Goal: Information Seeking & Learning: Find specific fact

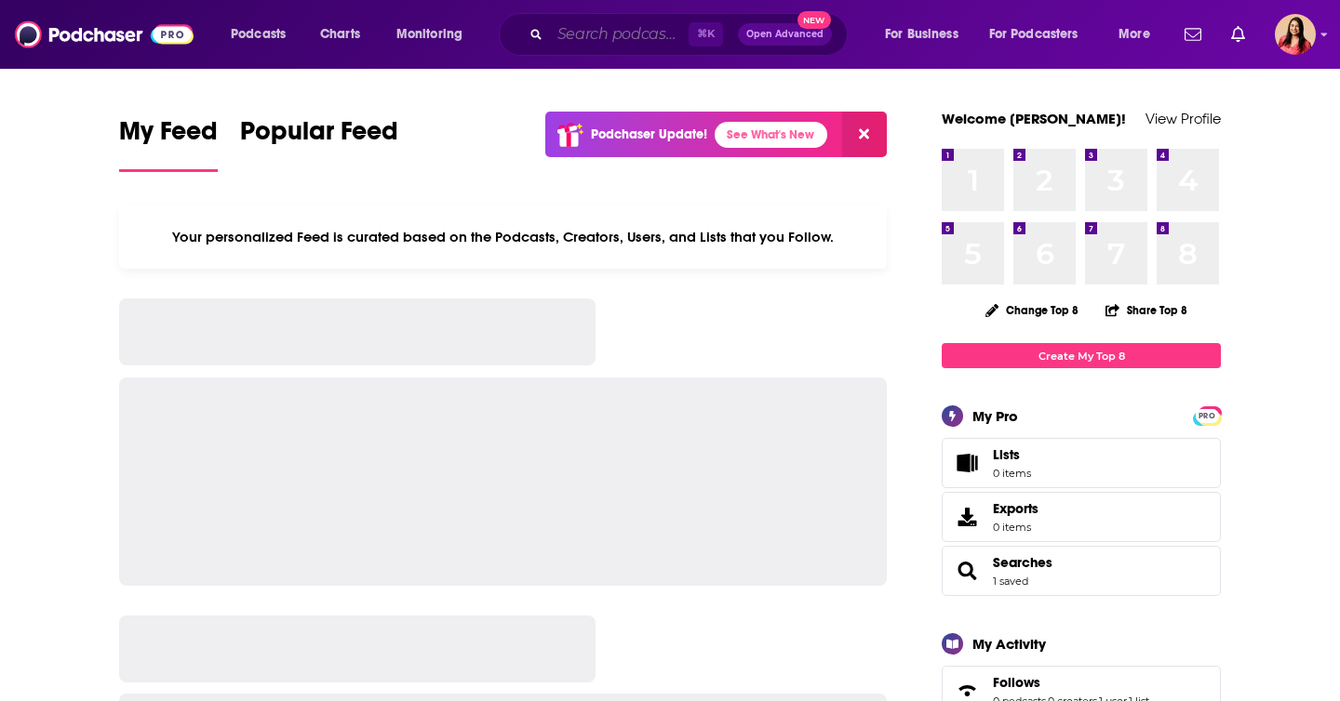
click at [581, 41] on input "Search podcasts, credits, & more..." at bounding box center [619, 35] width 139 height 30
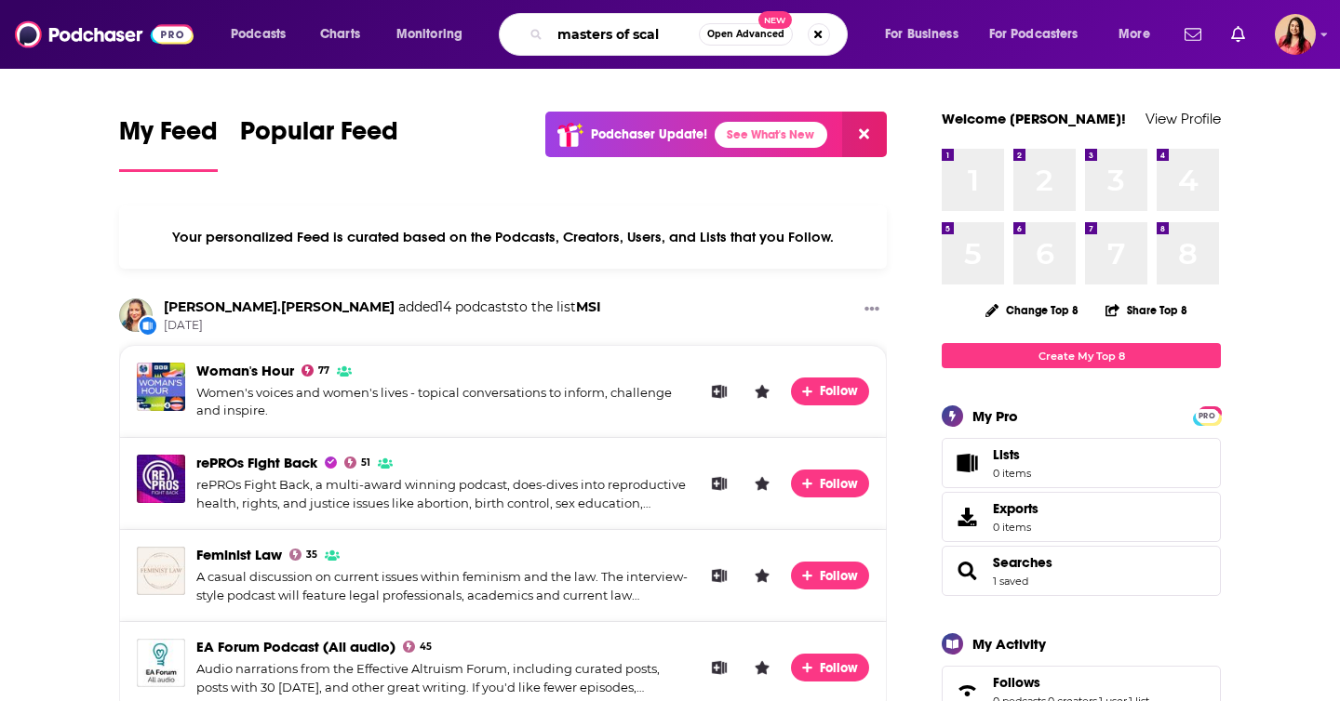
type input "masters of scal"
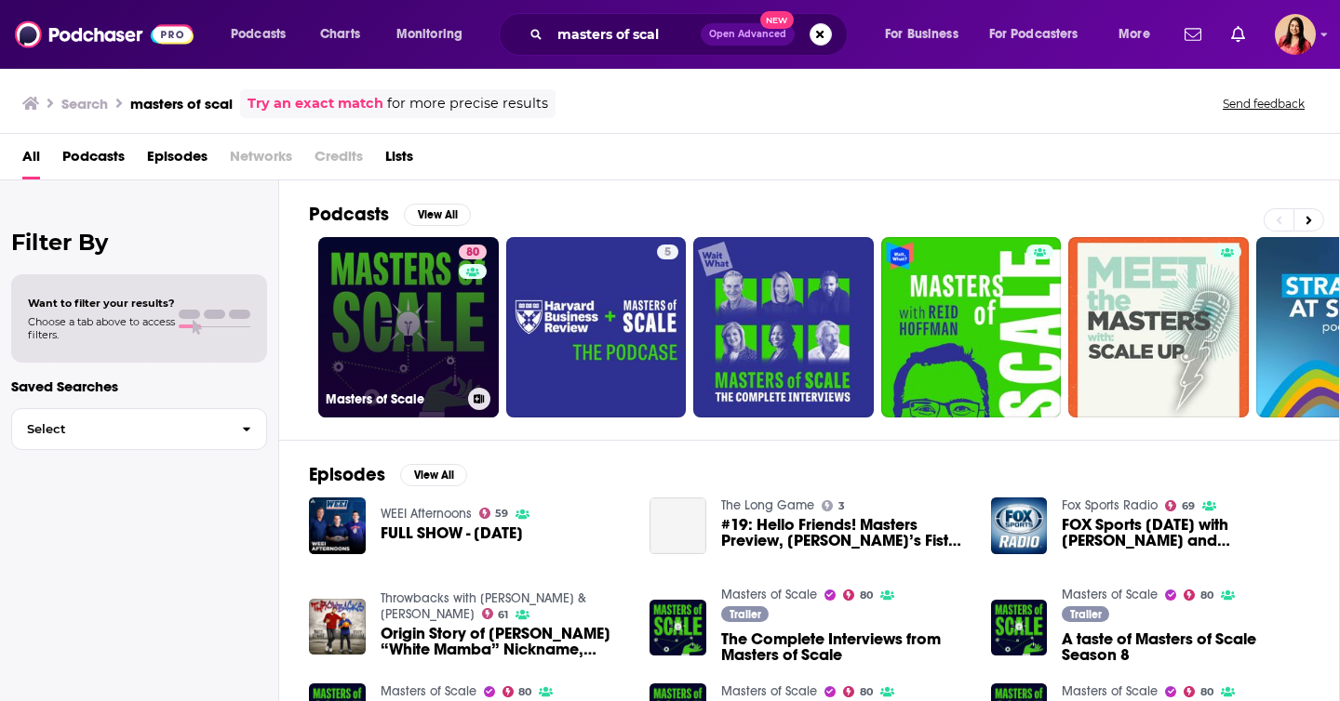
click at [410, 293] on link "80 Masters of Scale" at bounding box center [408, 327] width 180 height 180
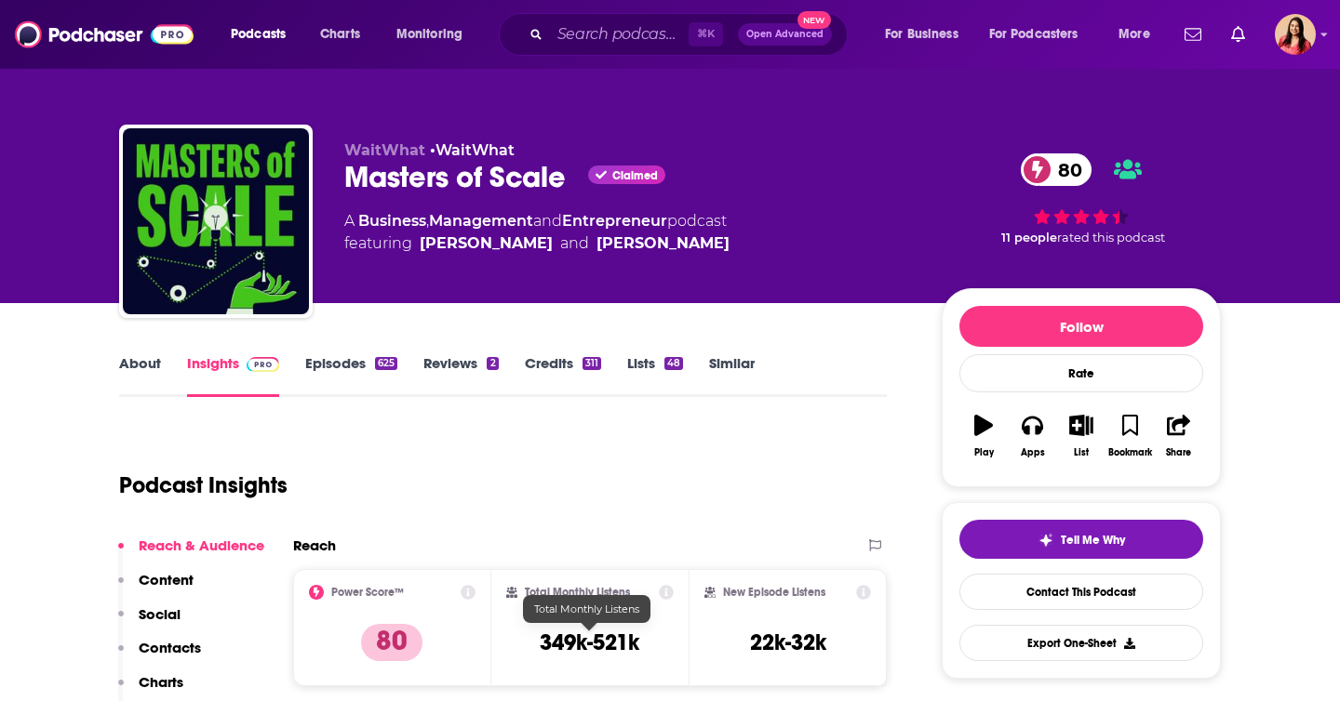
click at [560, 643] on h3 "349k-521k" at bounding box center [590, 643] width 100 height 28
copy div "349k-521k"
click at [594, 35] on input "Search podcasts, credits, & more..." at bounding box center [619, 35] width 139 height 30
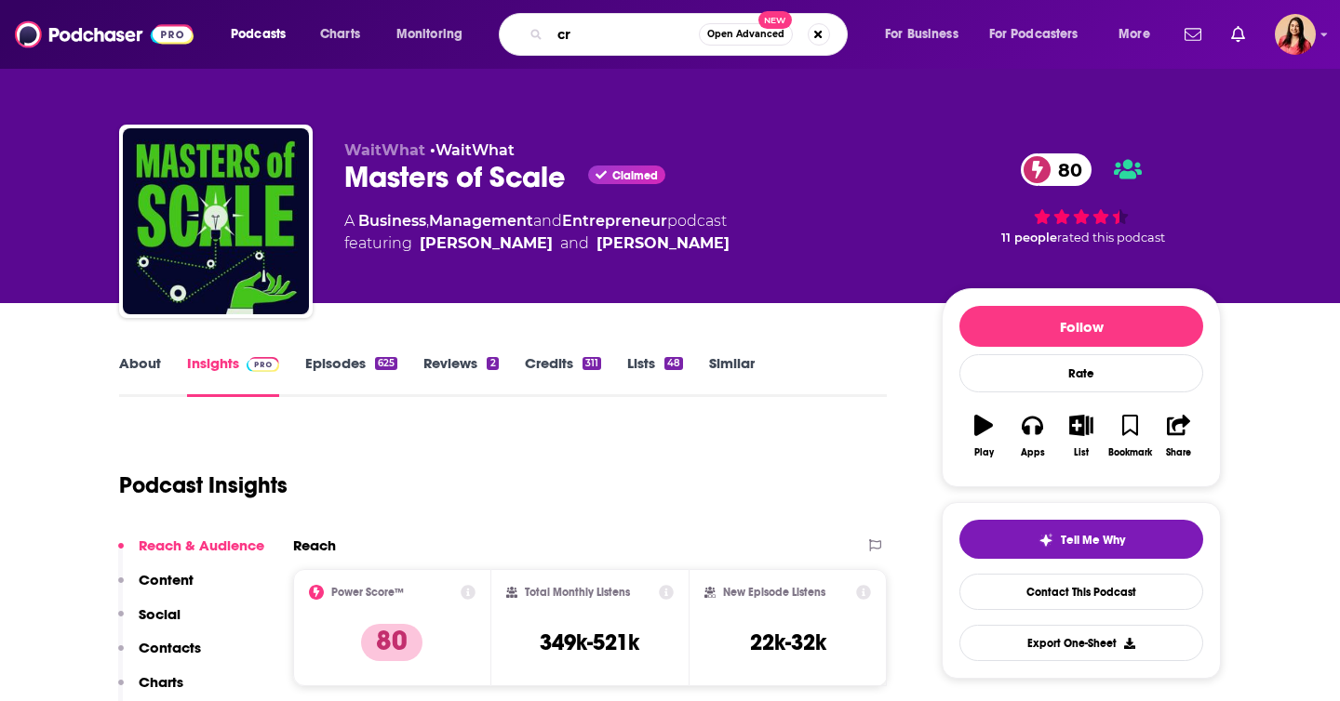
type input "c"
type input "kcrw the busines"
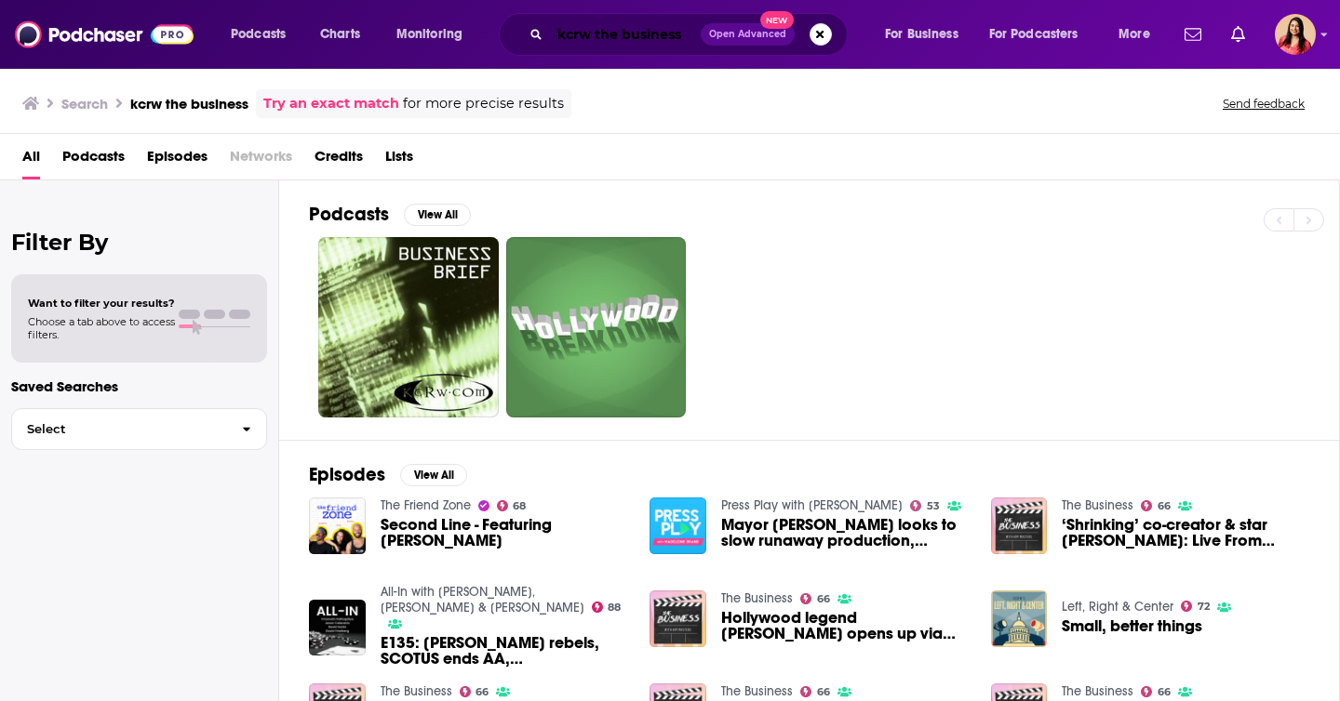
click at [596, 36] on input "kcrw the business" at bounding box center [625, 35] width 151 height 30
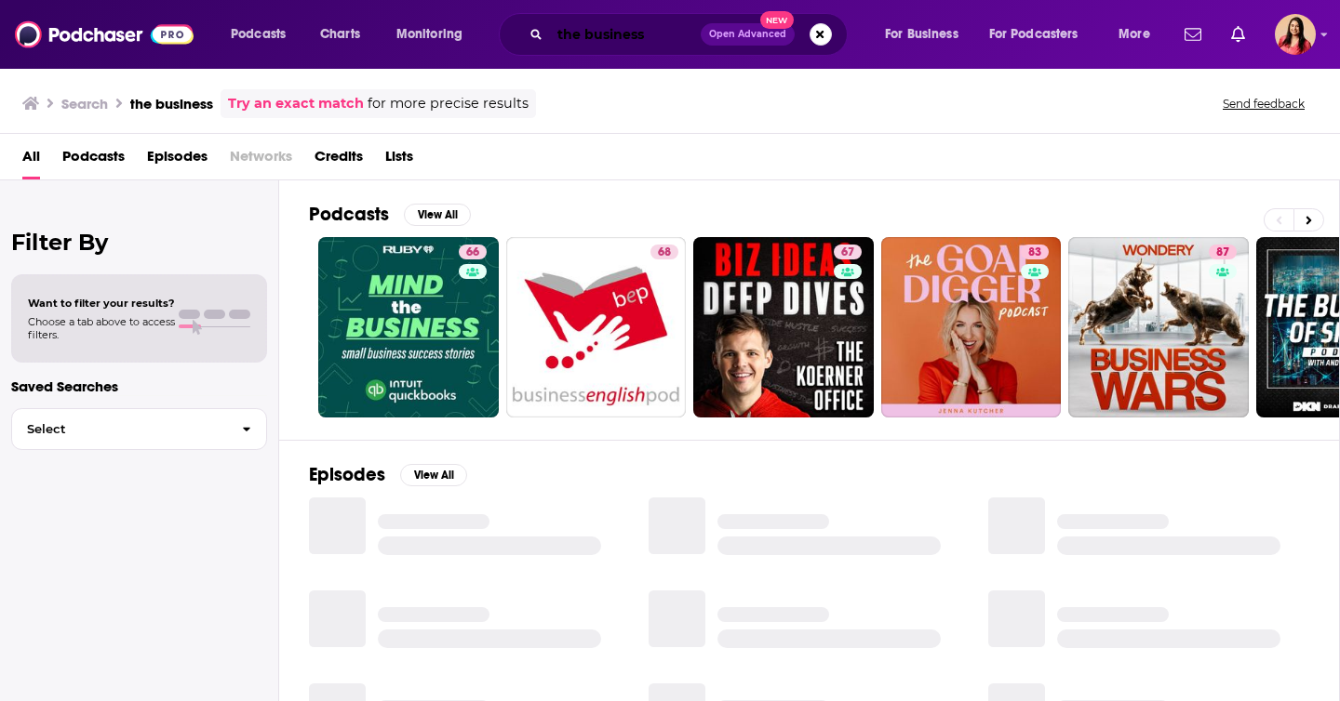
click at [657, 29] on input "the business" at bounding box center [625, 35] width 151 height 30
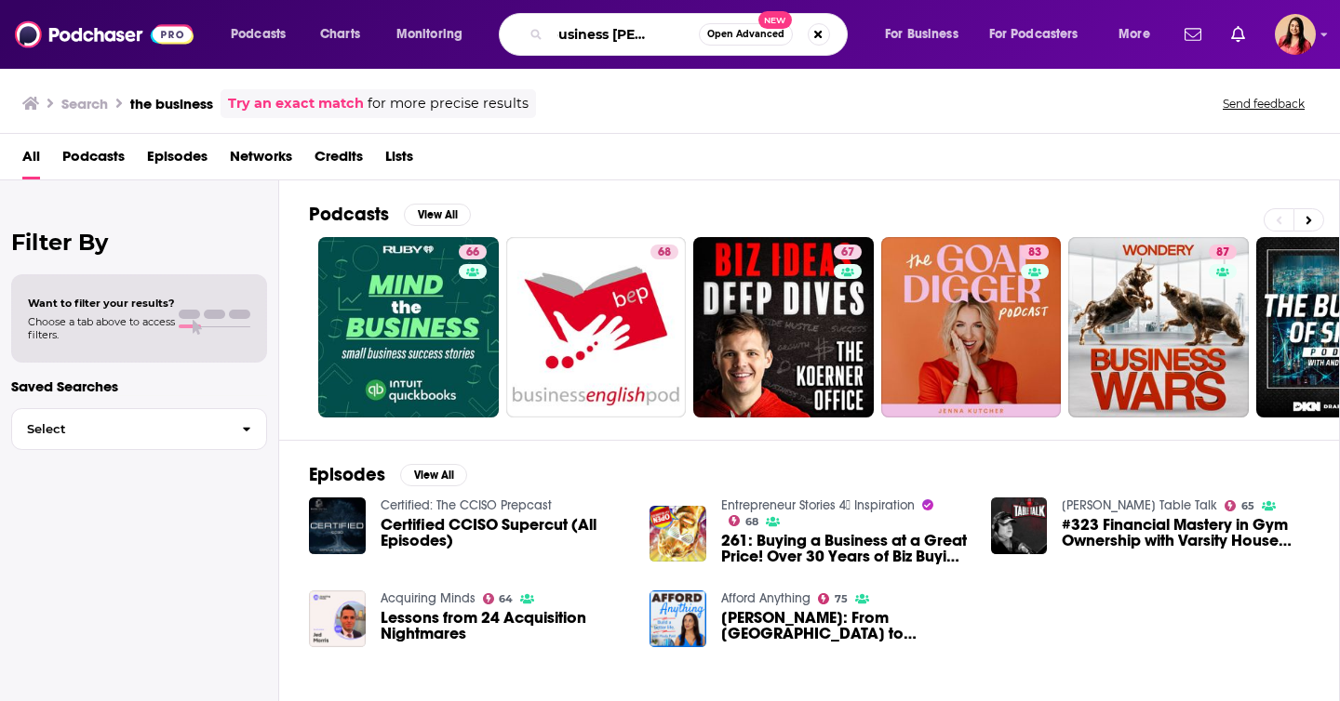
scroll to position [0, 43]
type input "the business [PERSON_NAME]"
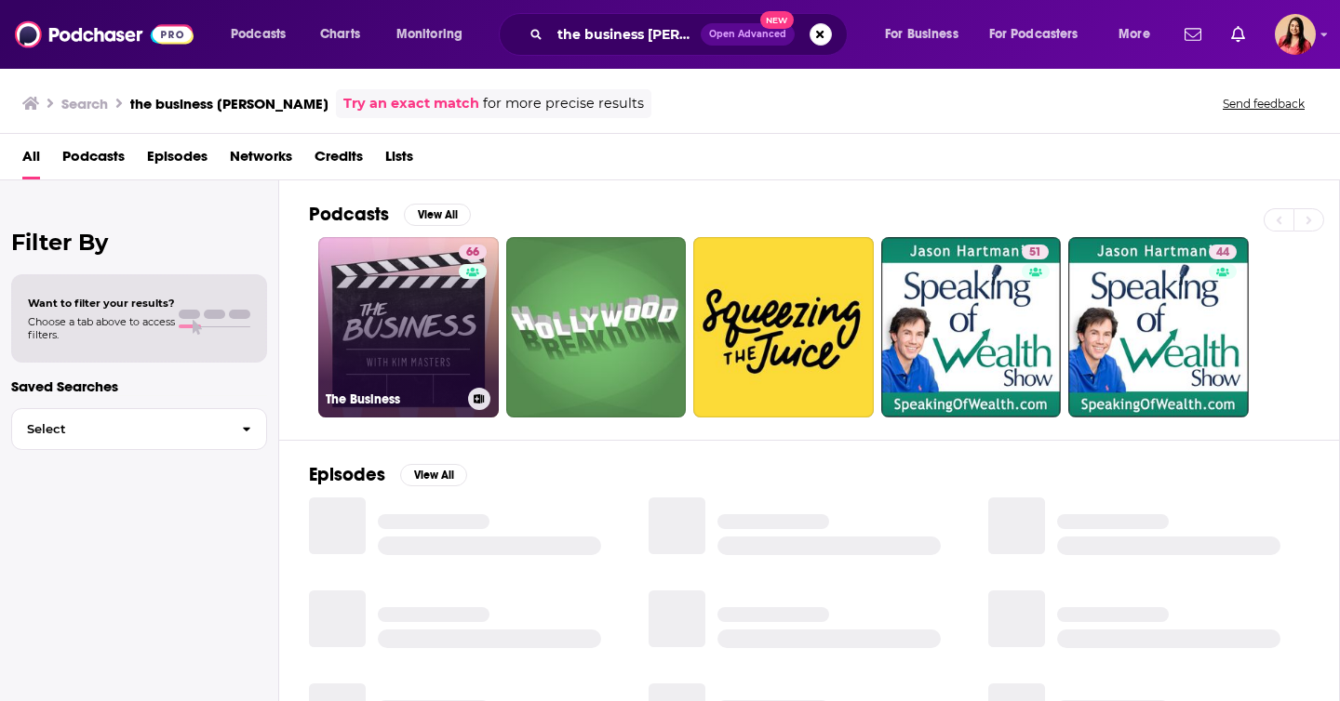
click at [393, 298] on link "66 The Business" at bounding box center [408, 327] width 180 height 180
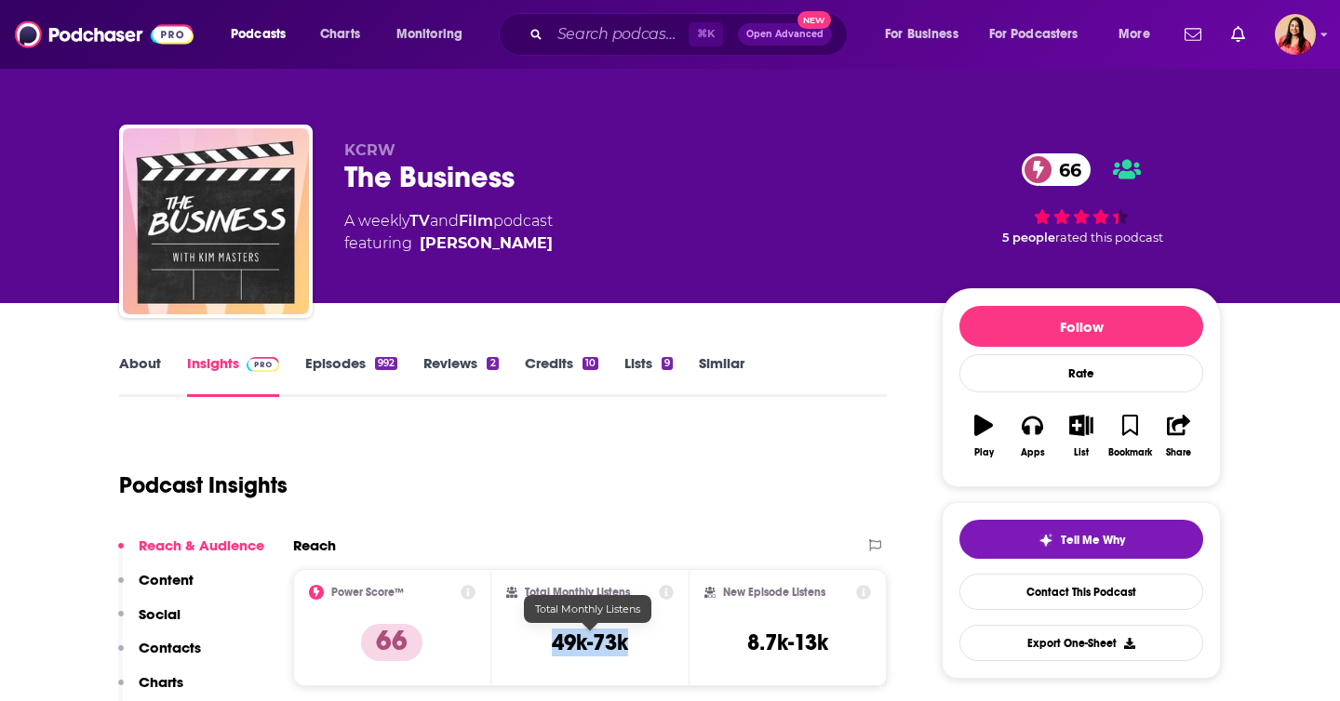
drag, startPoint x: 551, startPoint y: 641, endPoint x: 649, endPoint y: 647, distance: 98.8
click at [649, 647] on div "Total Monthly Listens 49k-73k" at bounding box center [590, 628] width 168 height 86
copy h3 "49k-73k"
click at [632, 29] on input "Search podcasts, credits, & more..." at bounding box center [619, 35] width 139 height 30
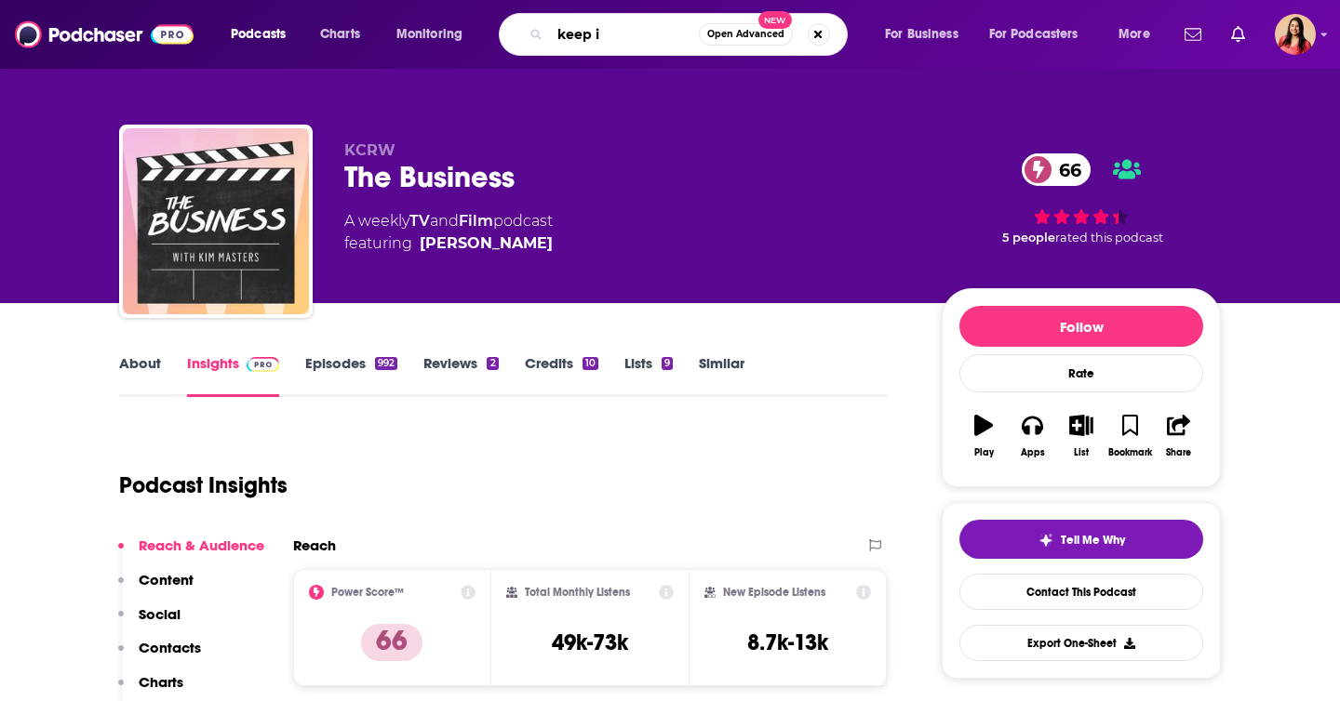
type input "keep it"
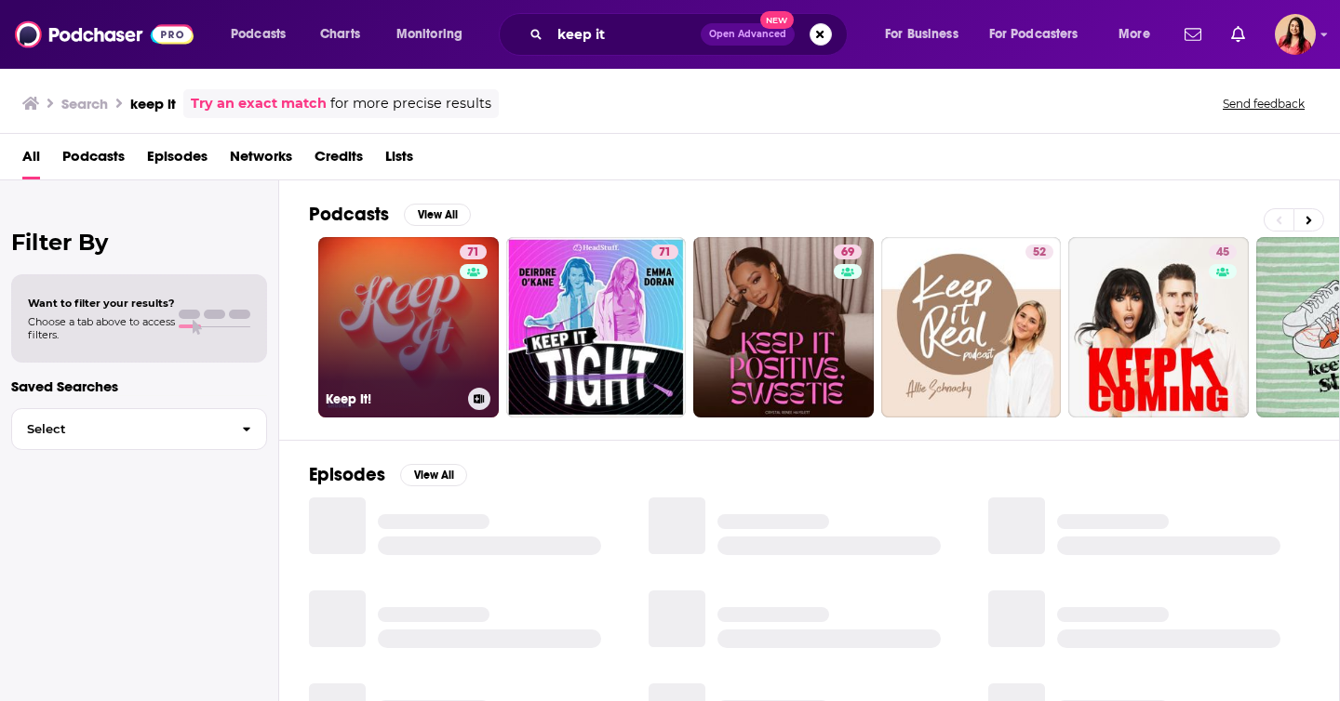
click at [407, 344] on link "71 Keep It!" at bounding box center [408, 327] width 180 height 180
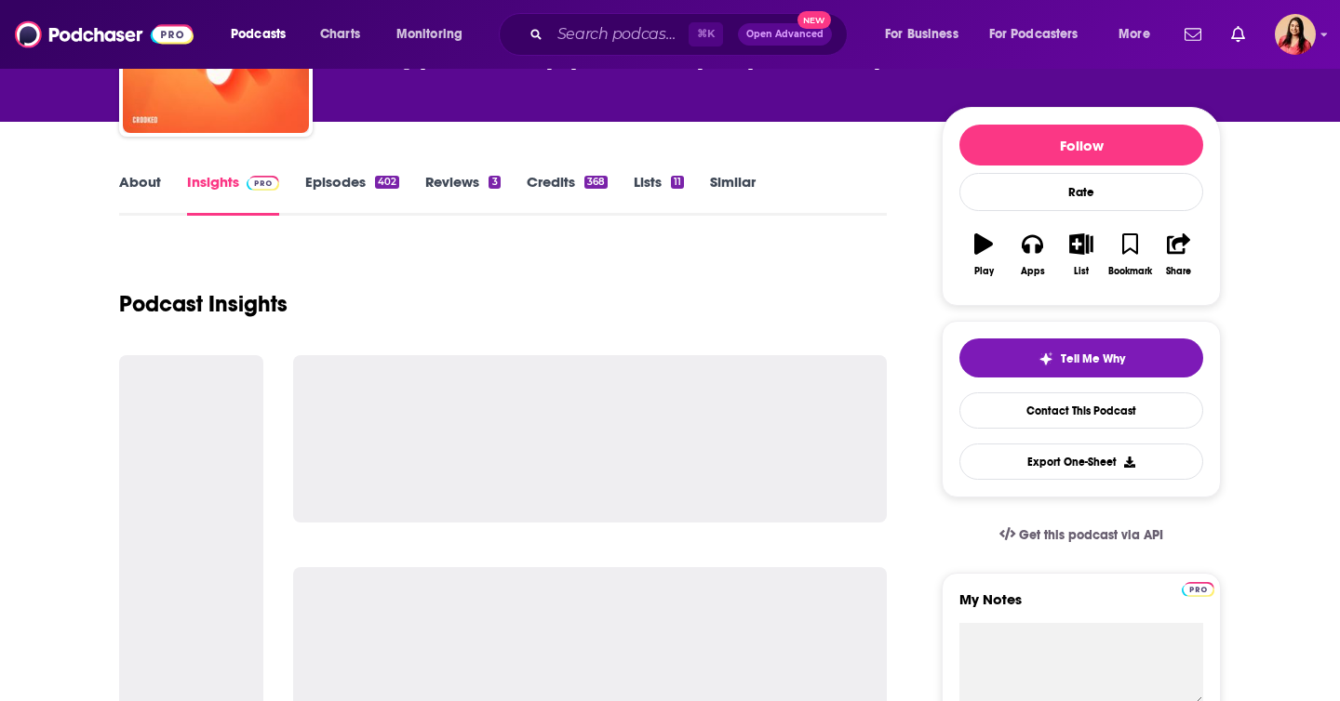
scroll to position [212, 0]
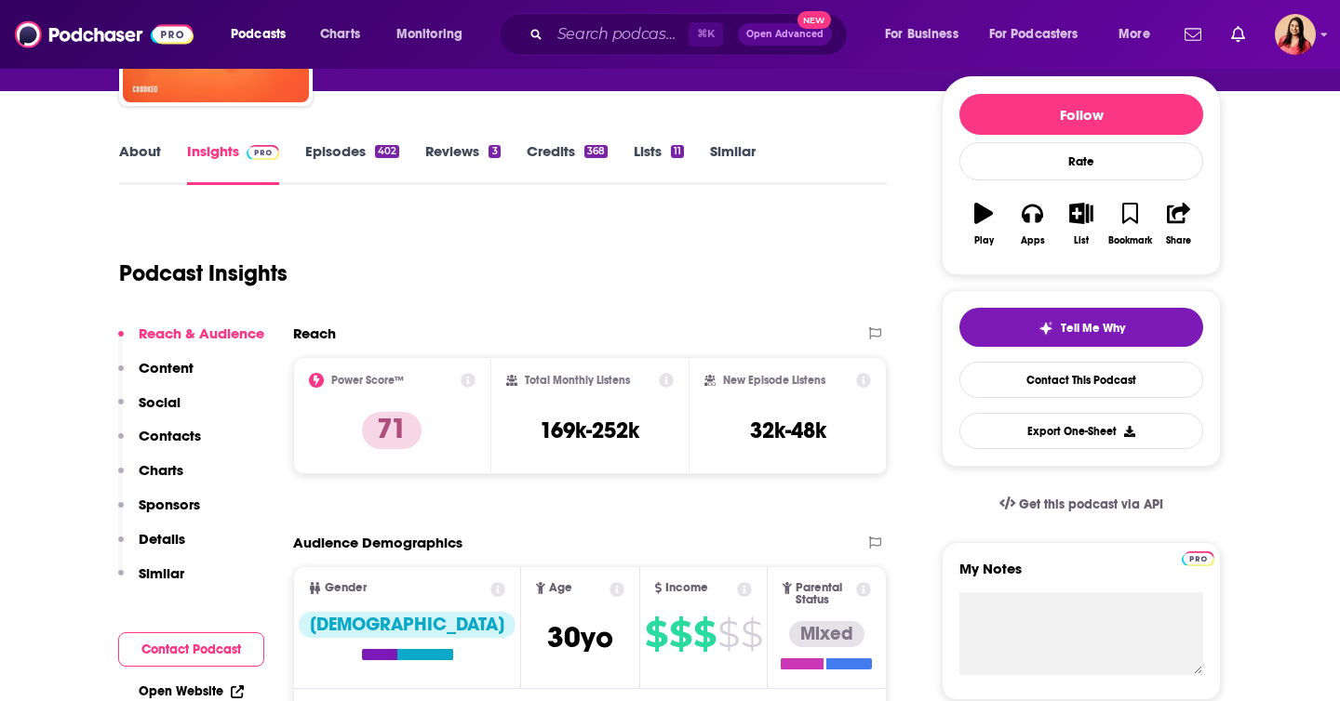
click at [574, 423] on h3 "169k-252k" at bounding box center [590, 431] width 100 height 28
copy div "169k-252k"
click at [611, 19] on div "⌘ K Open Advanced New" at bounding box center [673, 34] width 349 height 43
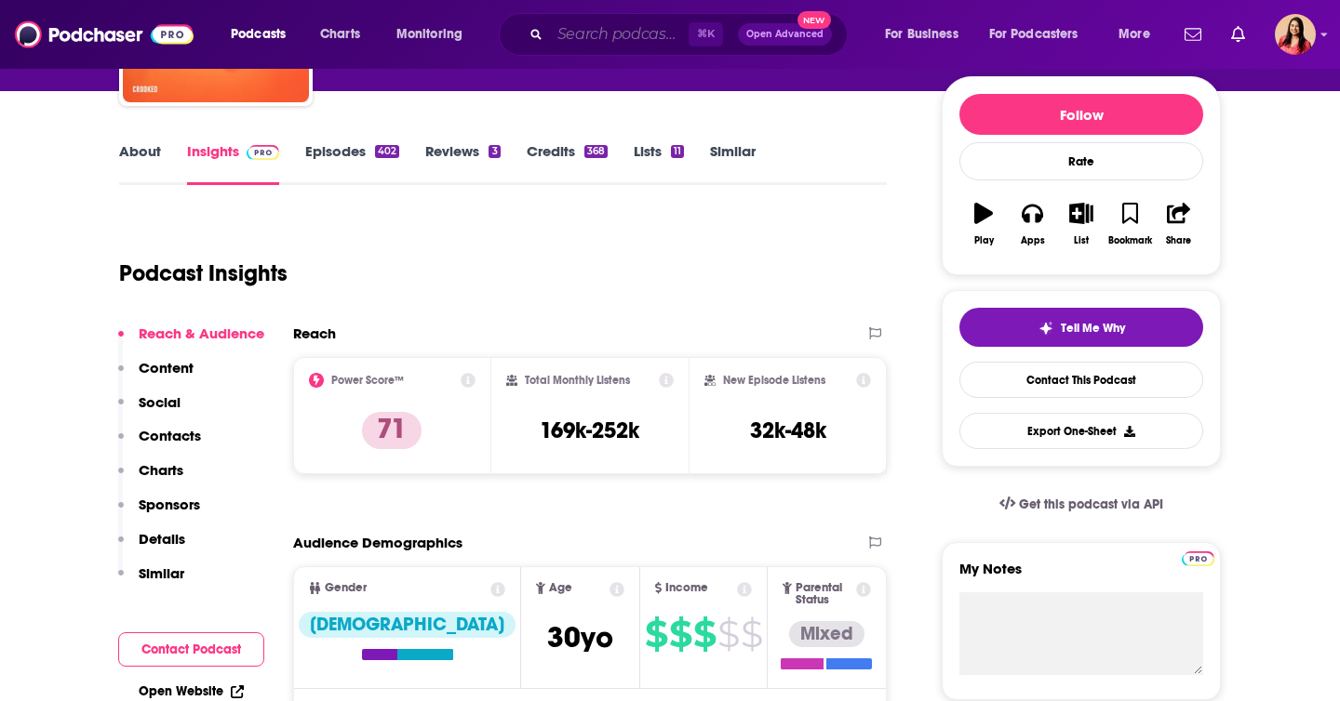
click at [606, 36] on input "Search podcasts, credits, & more..." at bounding box center [619, 35] width 139 height 30
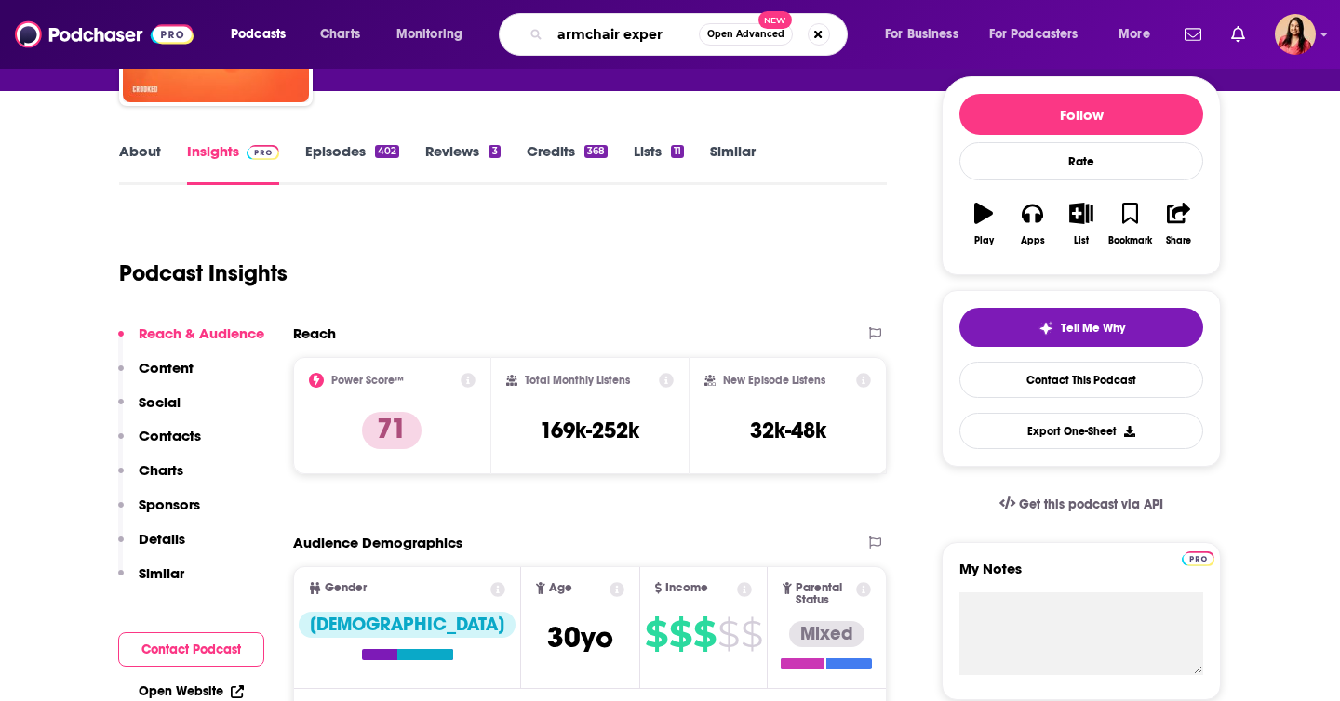
type input "armchair expert"
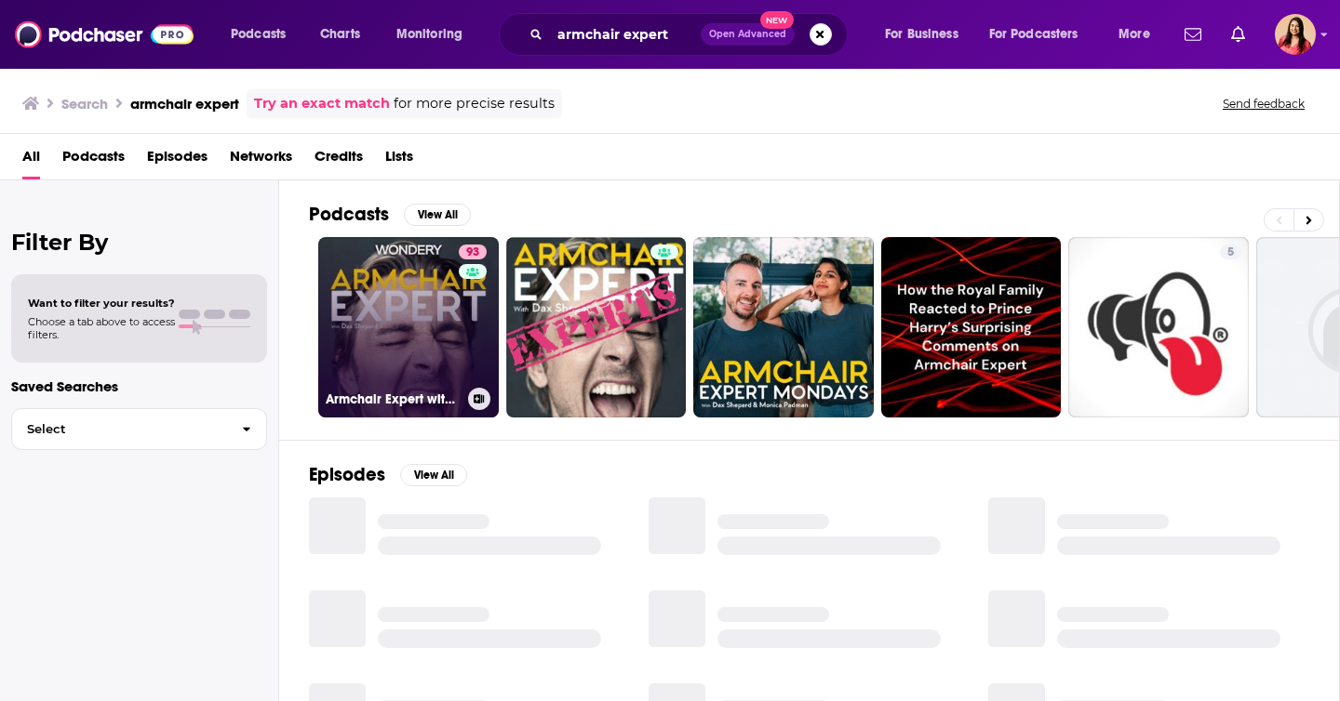
click at [408, 306] on link "93 Armchair Expert with [PERSON_NAME]" at bounding box center [408, 327] width 180 height 180
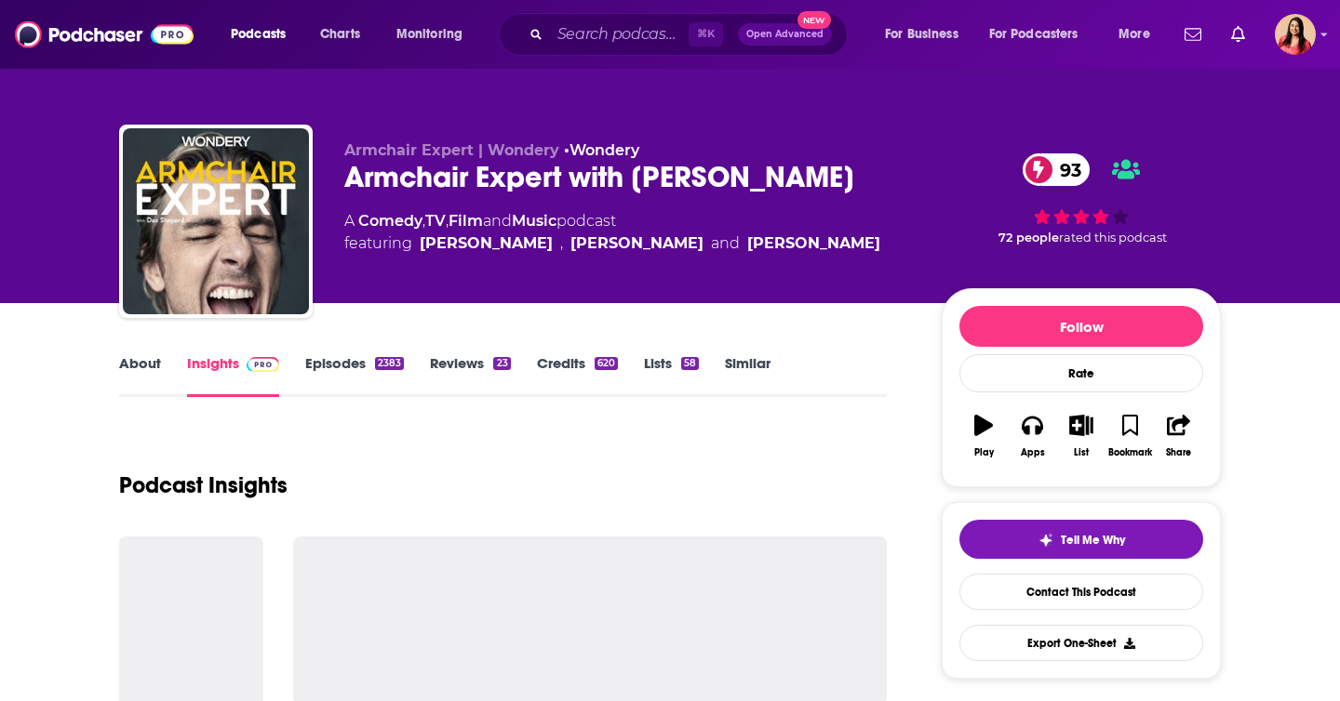
scroll to position [234, 0]
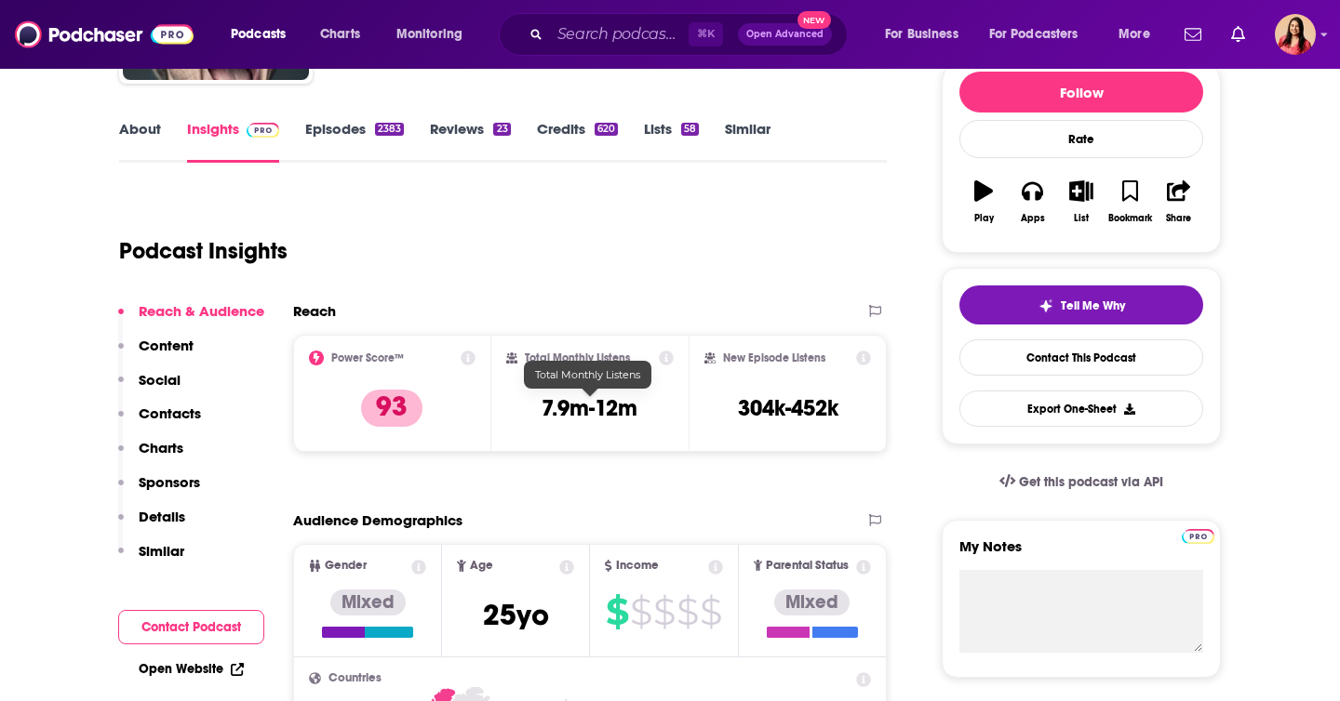
click at [560, 415] on h3 "7.9m-12m" at bounding box center [589, 408] width 96 height 28
copy div "7.9m-12m"
click at [585, 43] on input "Search podcasts, credits, & more..." at bounding box center [619, 35] width 139 height 30
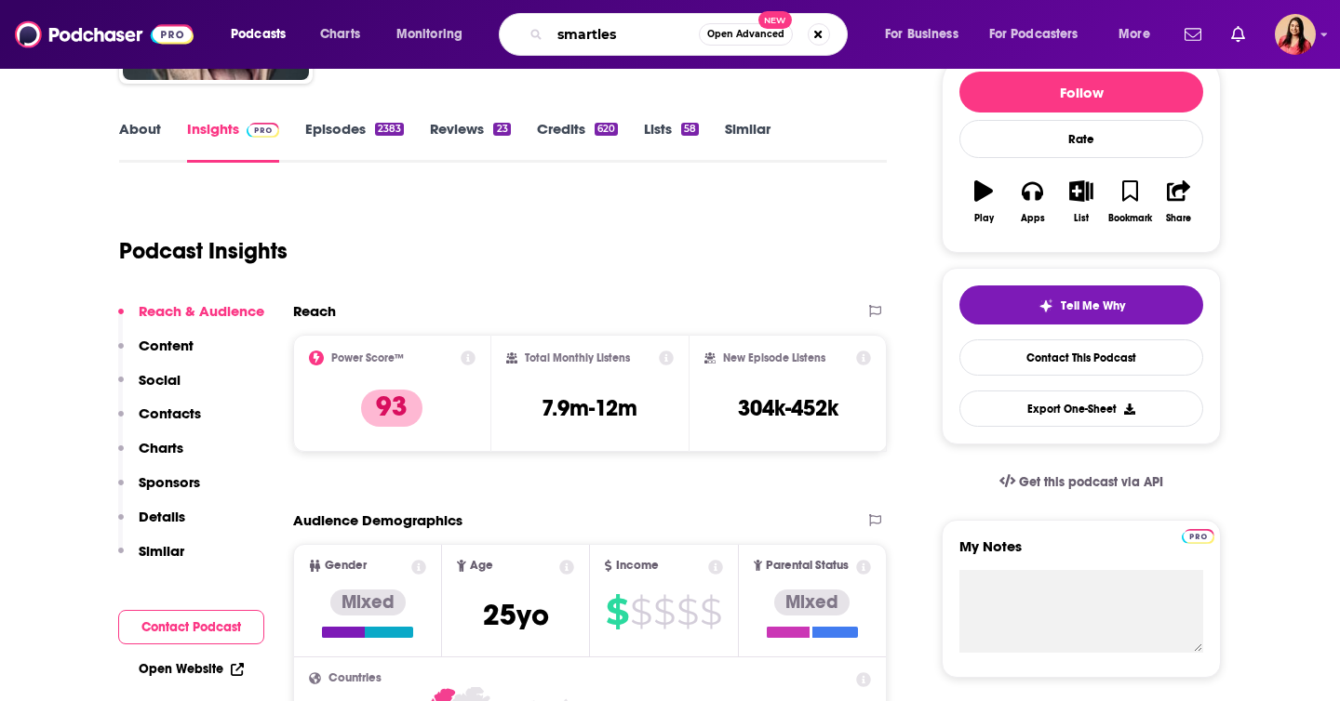
type input "smartless"
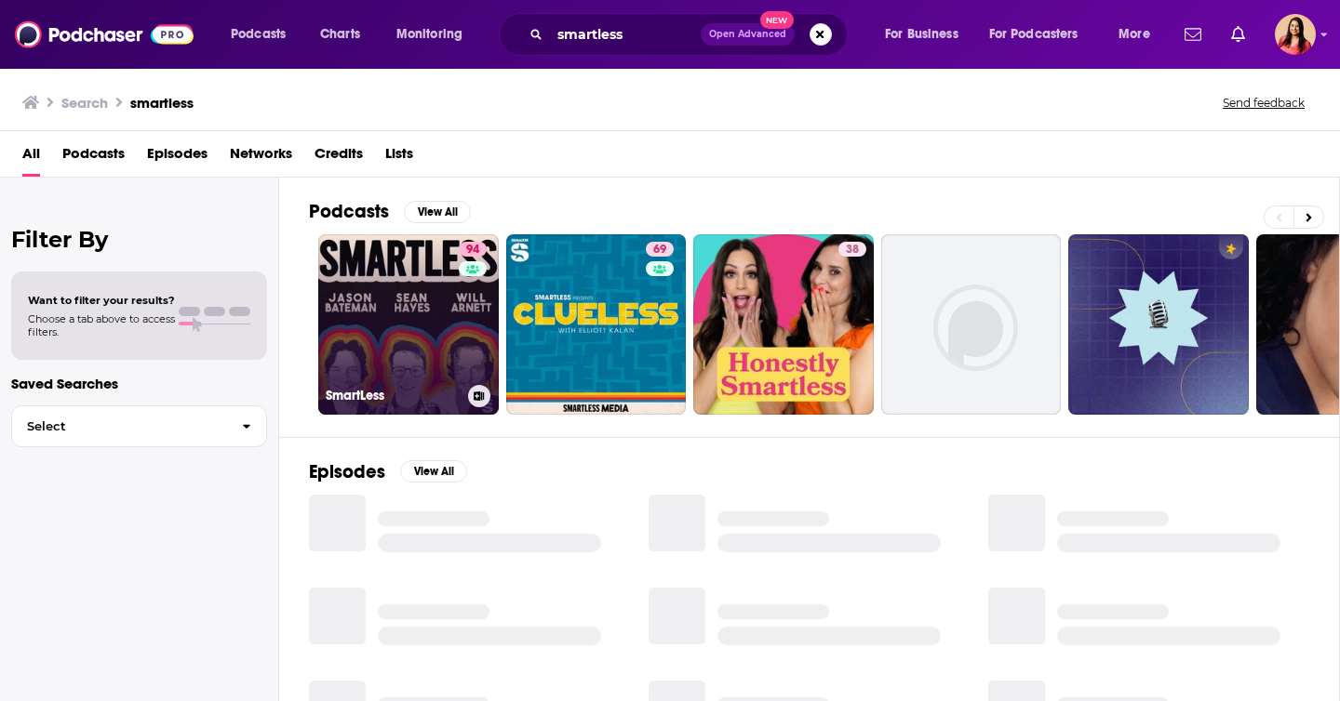
click at [367, 378] on link "94 SmartLess" at bounding box center [408, 324] width 180 height 180
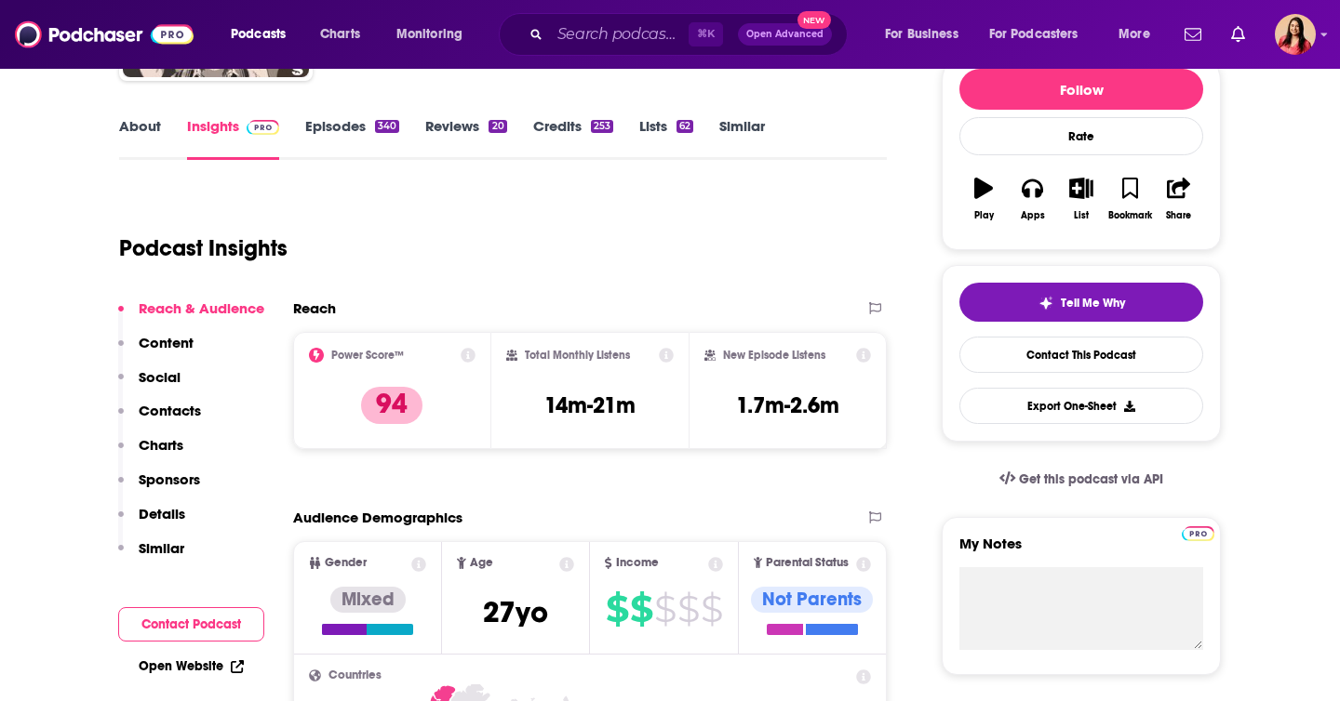
scroll to position [262, 0]
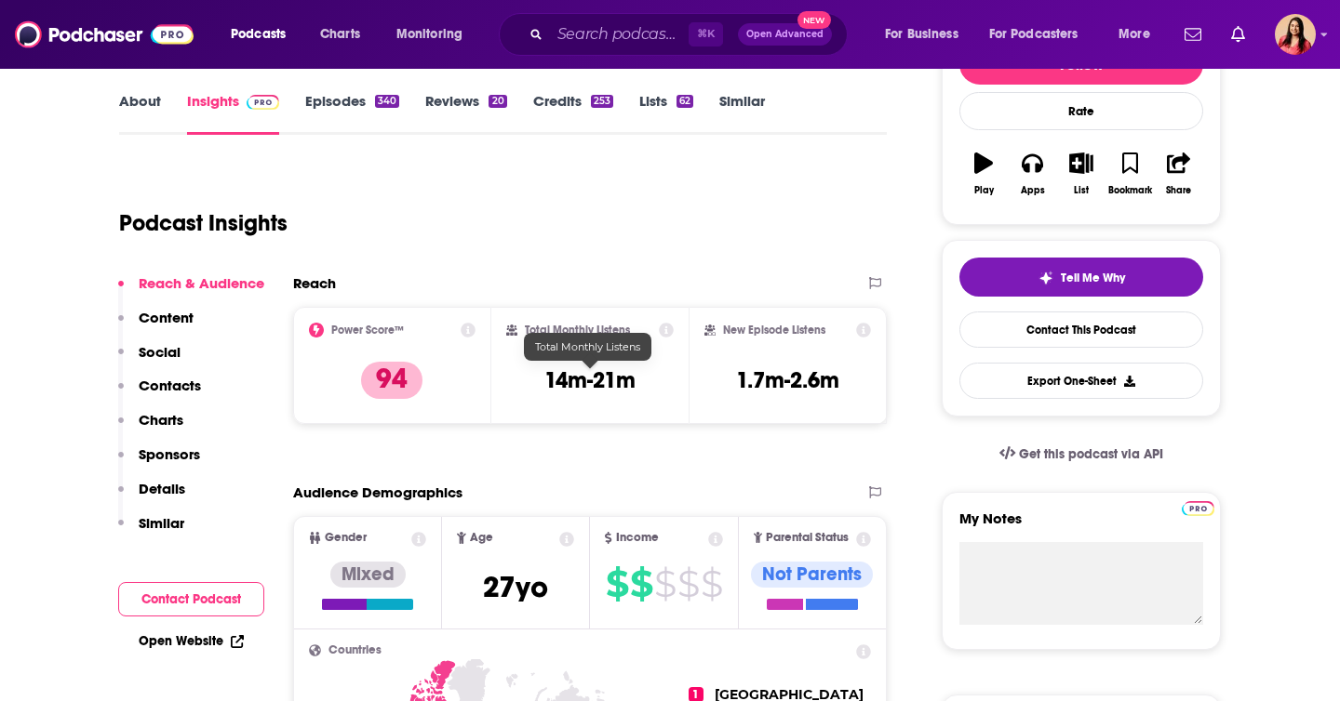
click at [572, 382] on h3 "14m-21m" at bounding box center [589, 381] width 91 height 28
copy div "14m-21m"
